Goal: Obtain resource: Obtain resource

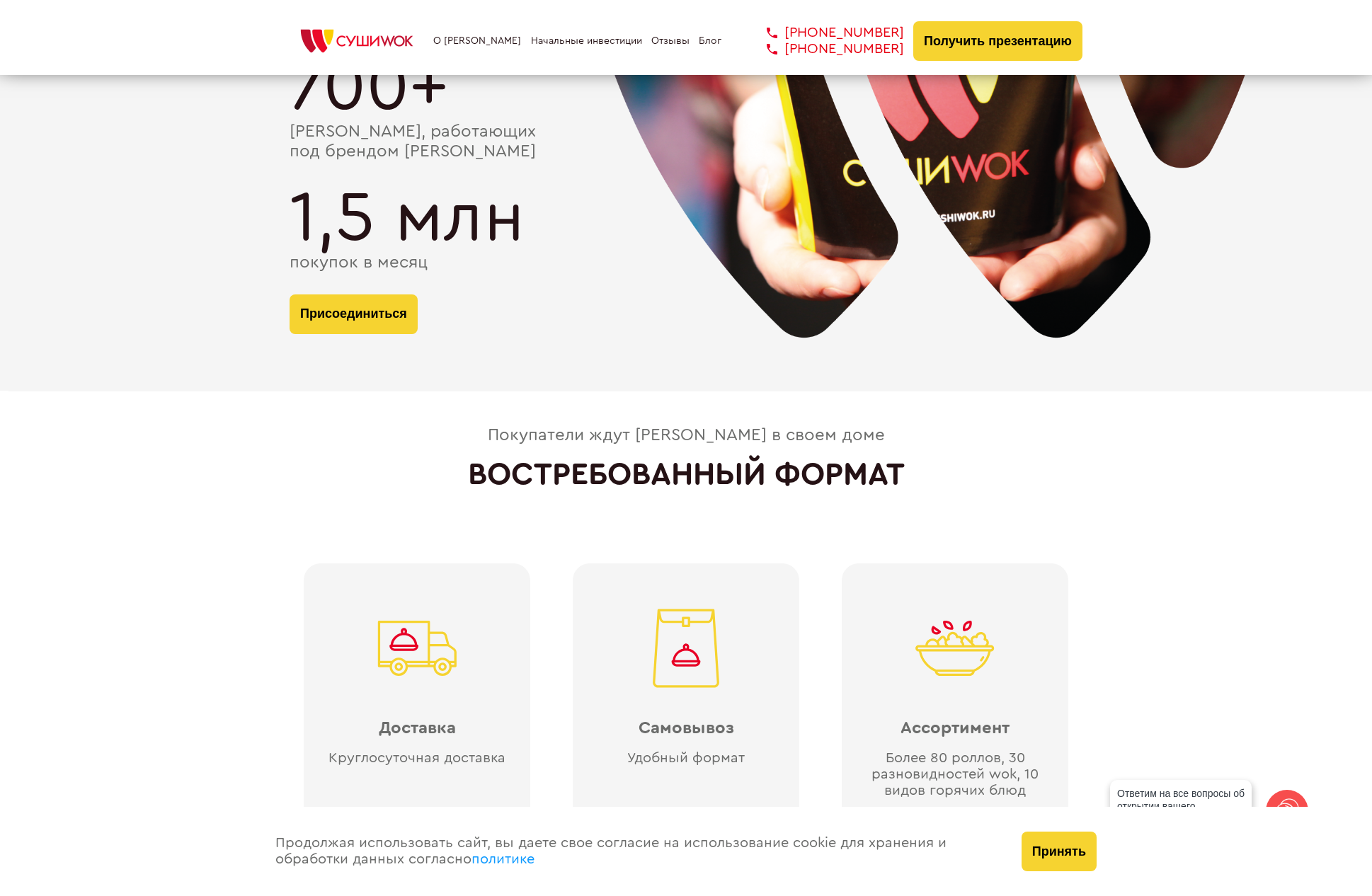
scroll to position [3414, 0]
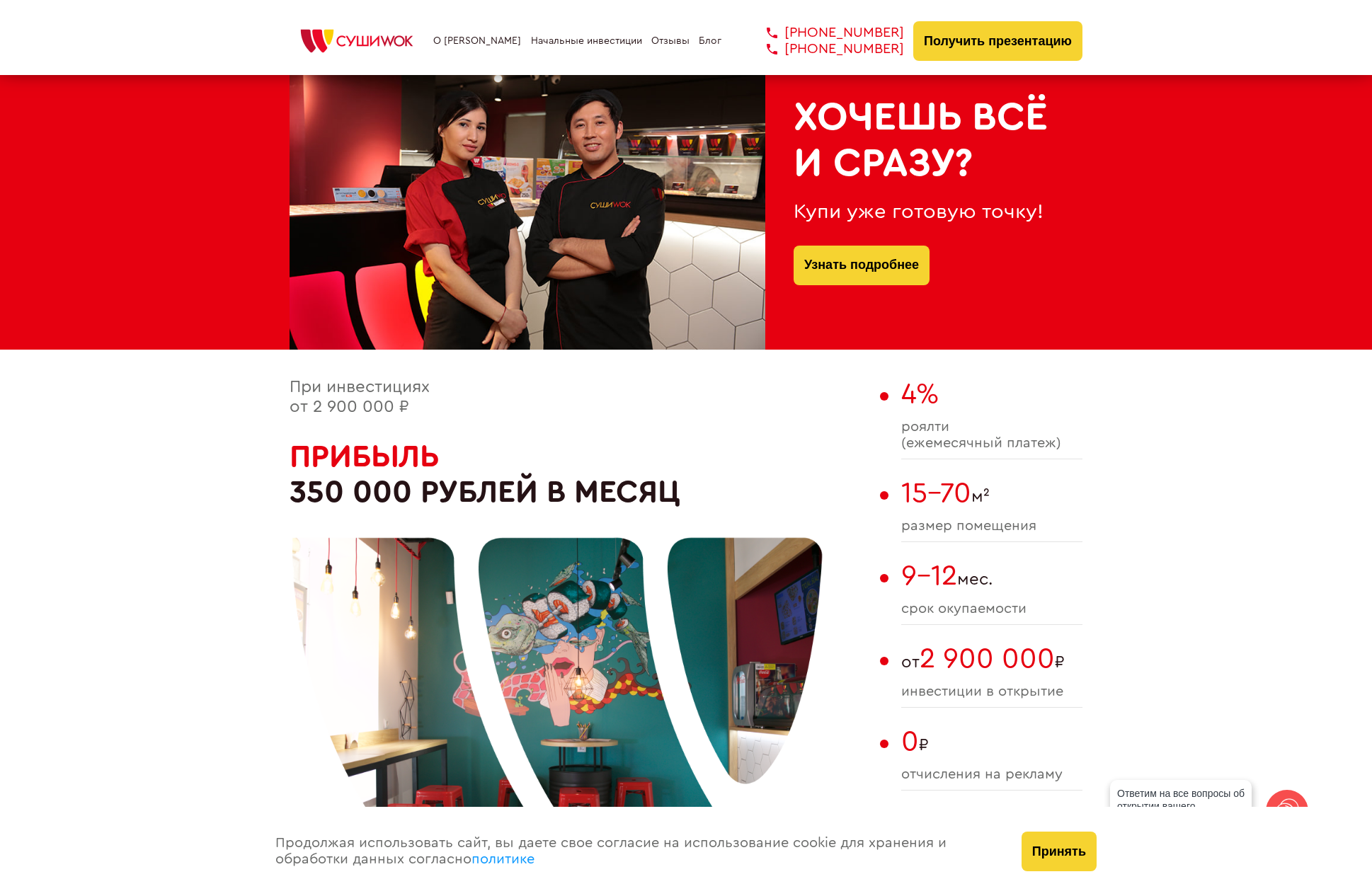
scroll to position [1527, 0]
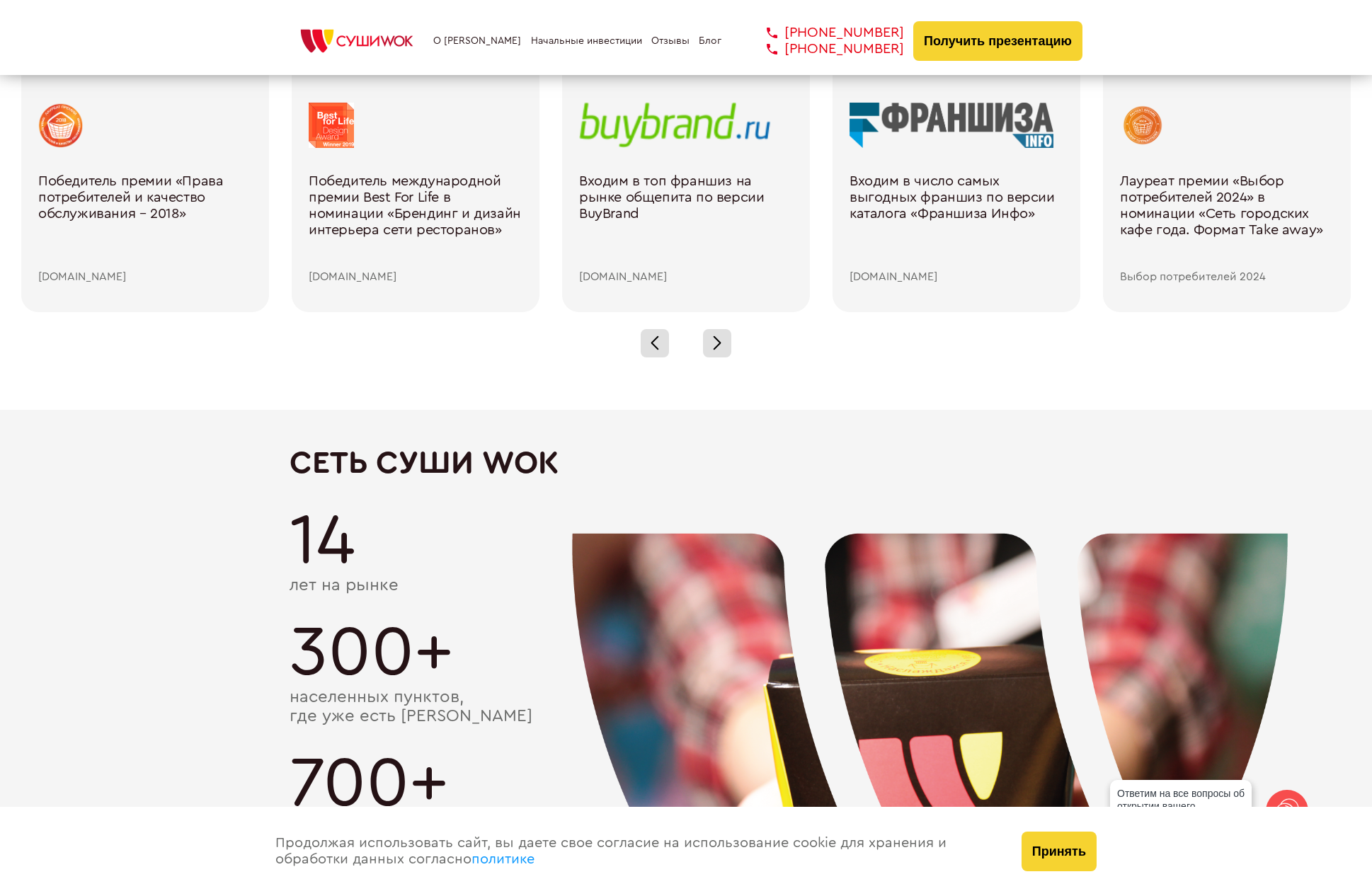
scroll to position [2748, 0]
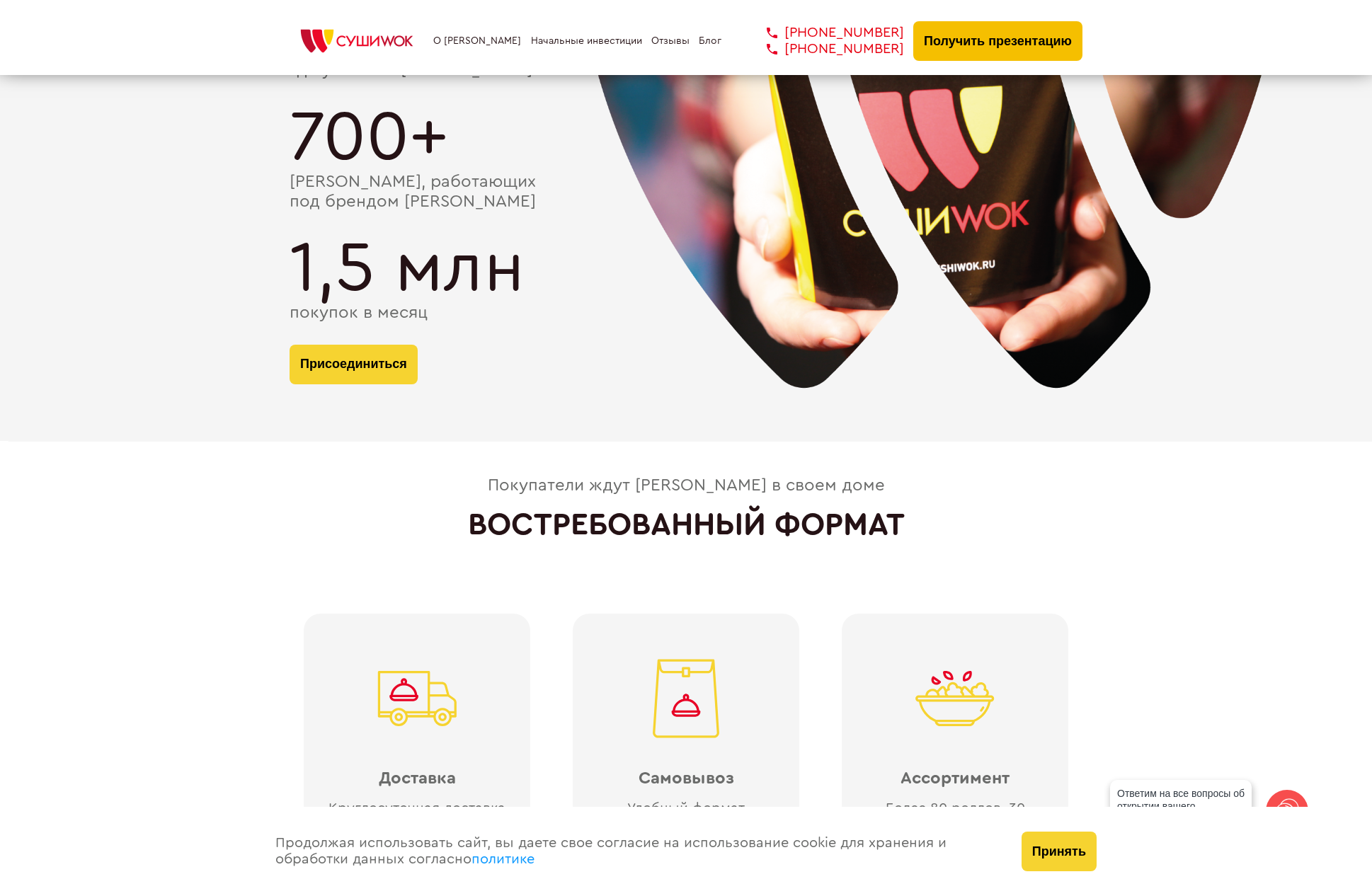
click at [992, 61] on button "Получить презентацию" at bounding box center [998, 41] width 169 height 40
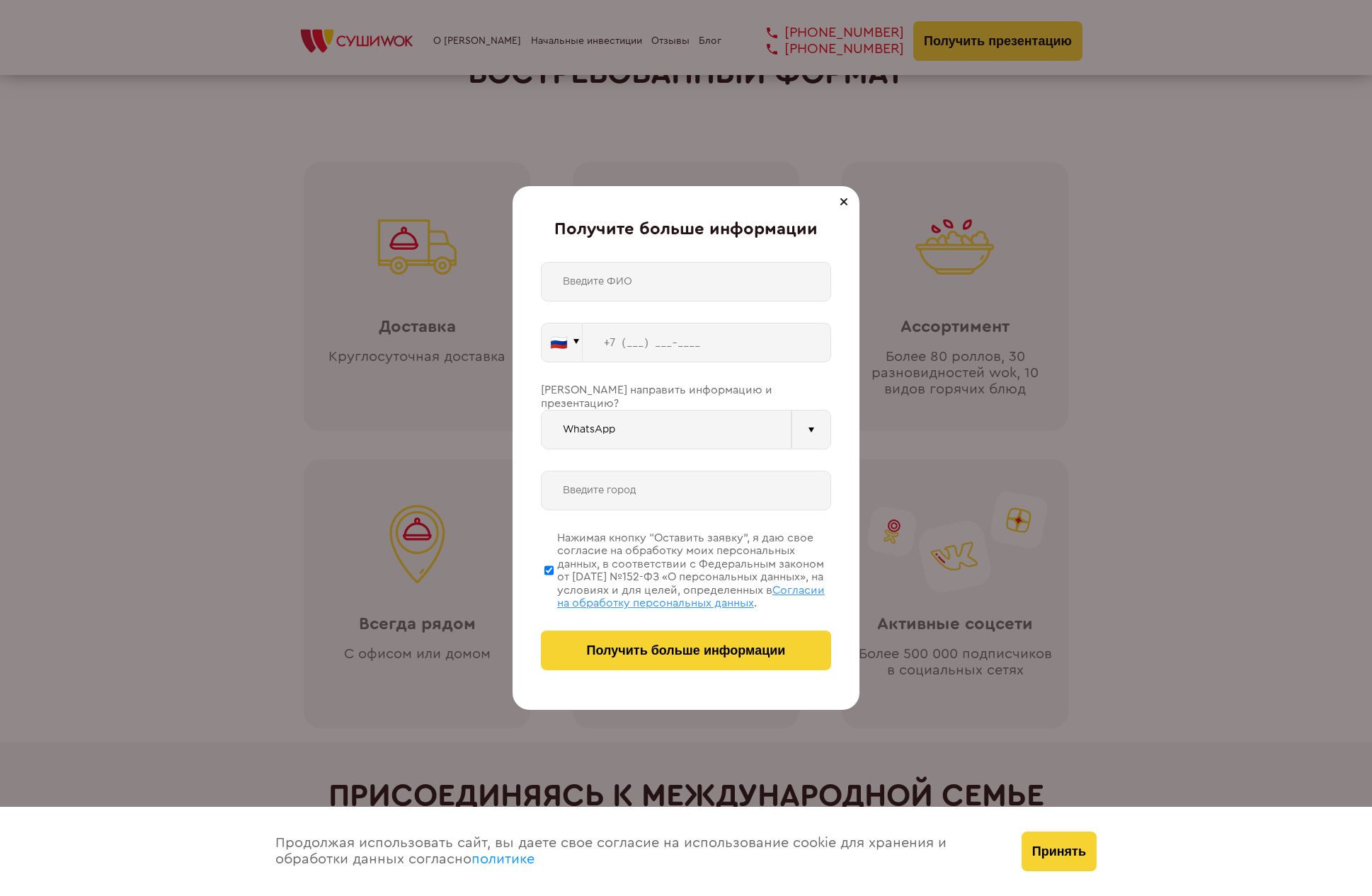
scroll to position [2559, 0]
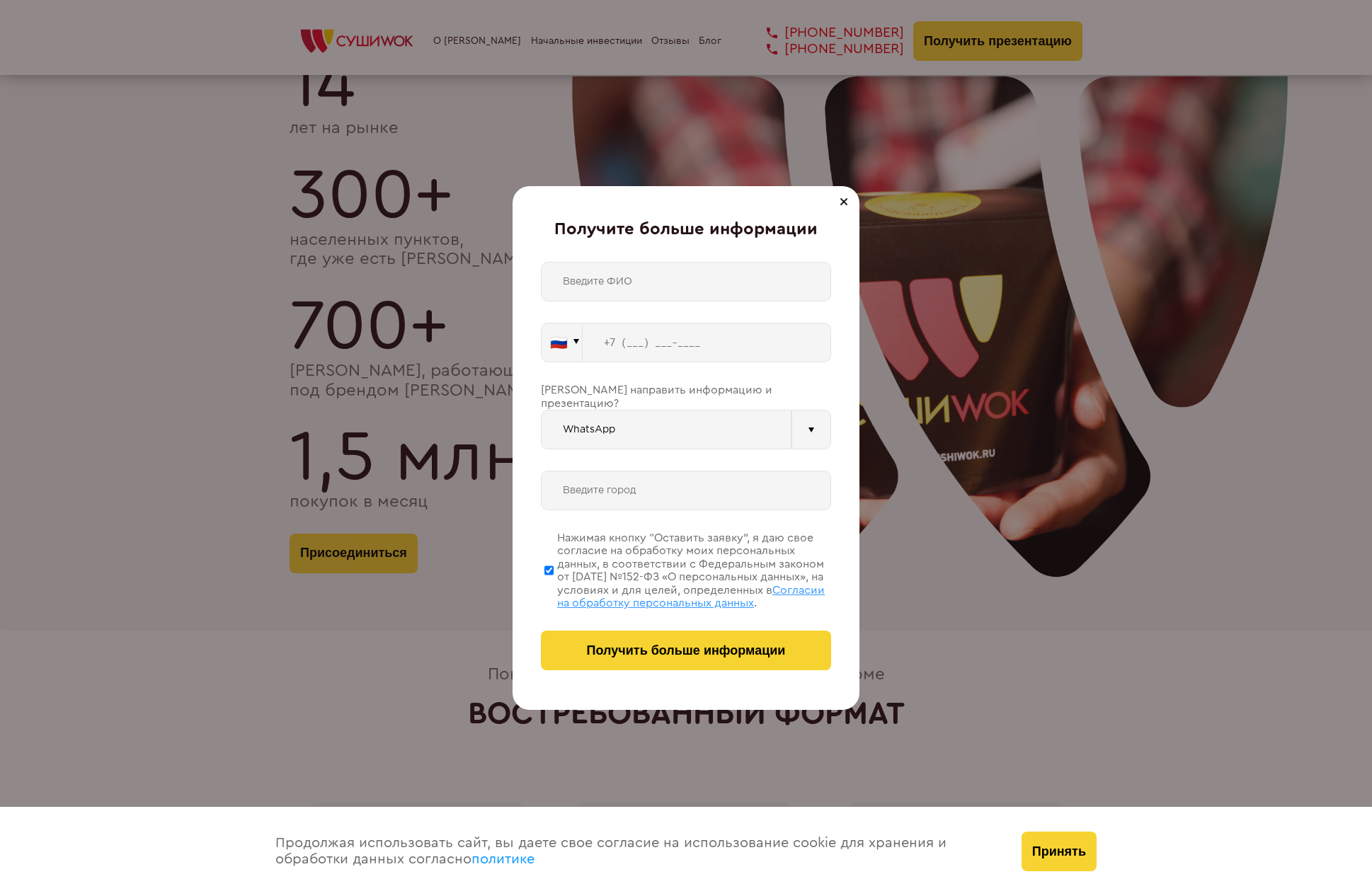
click at [752, 448] on div "🇷🇺 🇹🇷 🇧🇾 🇰🇬 🇰🇿 🇦🇿 🇦🇲 🇬🇪 🇷🇺 Vider" at bounding box center [685, 466] width 290 height 408
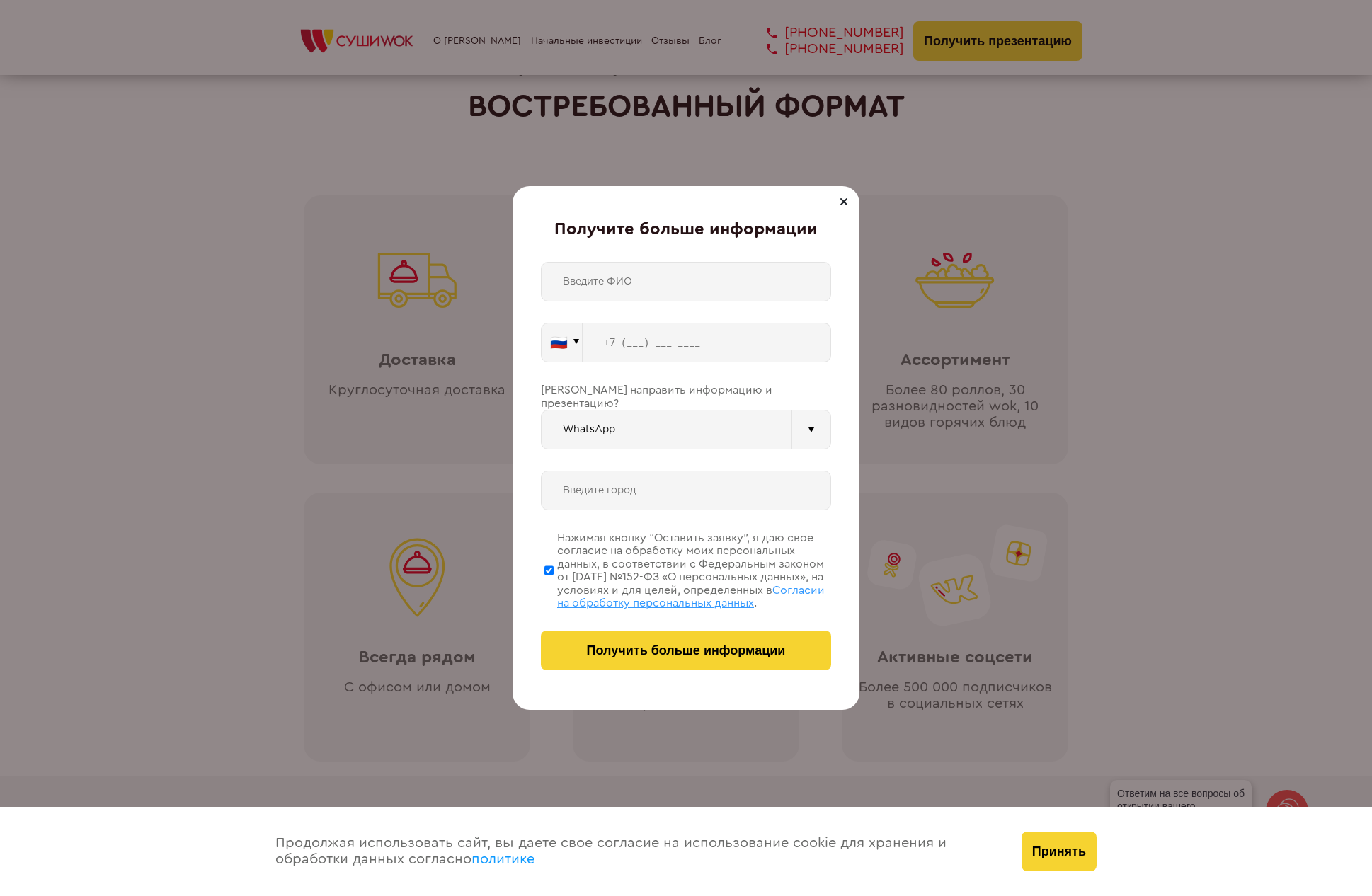
scroll to position [3708, 0]
